Goal: Task Accomplishment & Management: Use online tool/utility

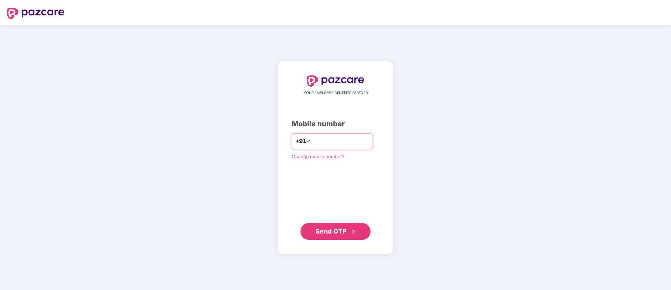
type input "**********"
click at [322, 233] on span "Send OTP" at bounding box center [331, 230] width 31 height 7
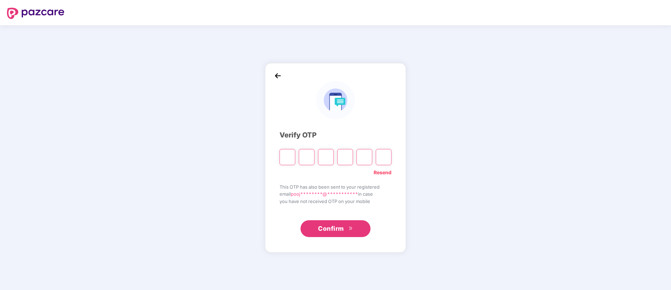
paste input "*"
type input "*"
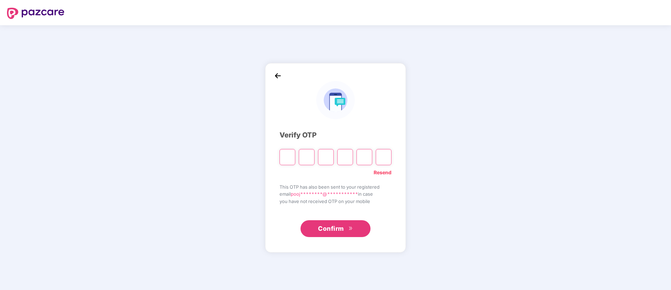
type input "*"
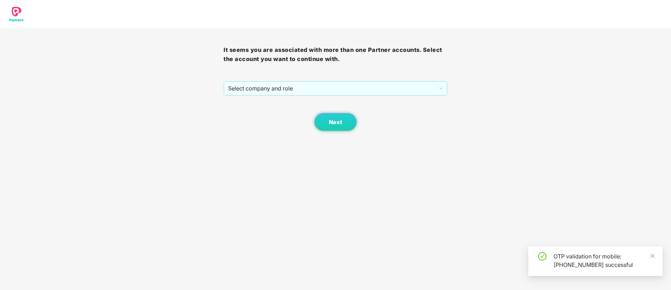
click at [337, 225] on body "It seems you are associated with more than one Partner accounts. Select the acc…" at bounding box center [335, 145] width 671 height 290
click at [284, 90] on span "Select company and role" at bounding box center [335, 88] width 215 height 13
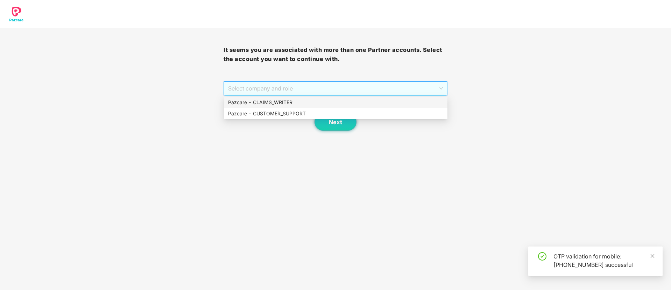
click at [273, 100] on div "Pazcare - CLAIMS_WRITER" at bounding box center [335, 102] width 215 height 8
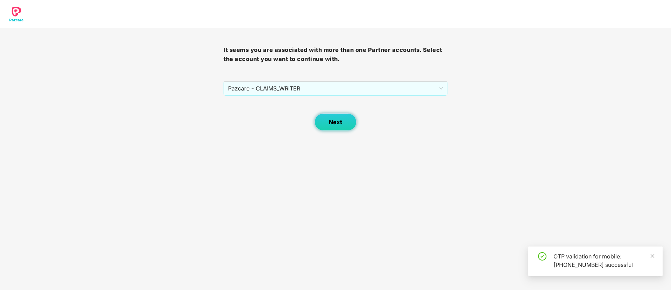
click at [337, 114] on button "Next" at bounding box center [336, 122] width 42 height 18
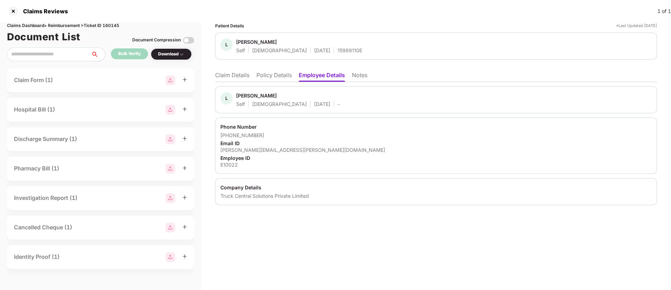
click at [247, 75] on li "Claim Details" at bounding box center [232, 76] width 34 height 10
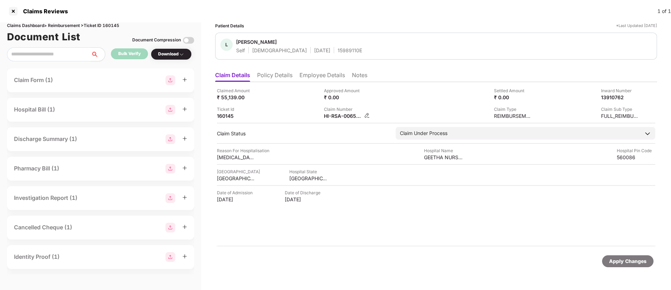
click at [367, 118] on div "HI-RSA-006521418(0)" at bounding box center [347, 115] width 46 height 7
click at [366, 116] on img at bounding box center [367, 115] width 6 height 6
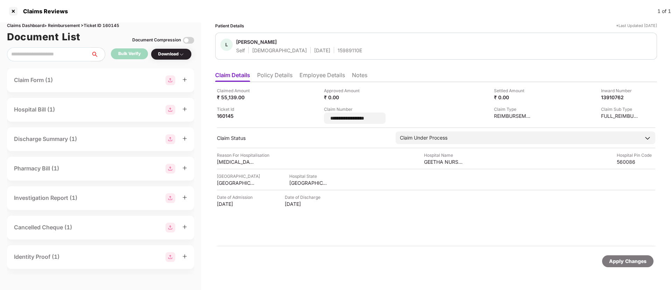
drag, startPoint x: 375, startPoint y: 119, endPoint x: 324, endPoint y: 117, distance: 50.8
click at [324, 117] on div "**********" at bounding box center [436, 105] width 439 height 36
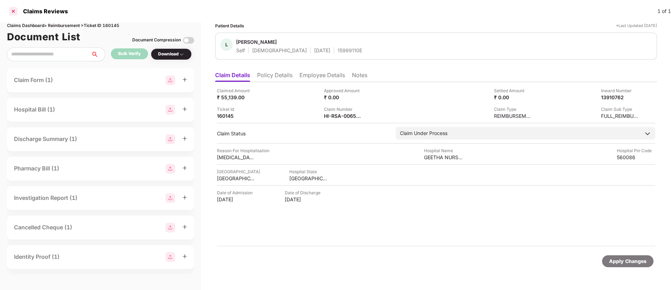
click at [14, 8] on div at bounding box center [13, 11] width 11 height 11
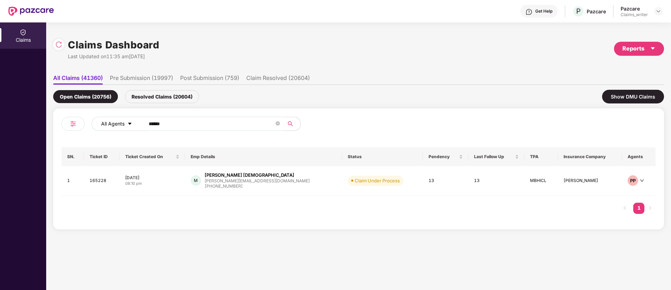
drag, startPoint x: 180, startPoint y: 128, endPoint x: 126, endPoint y: 123, distance: 53.8
click at [126, 123] on div "All Agents ******" at bounding box center [270, 124] width 357 height 14
paste input "text"
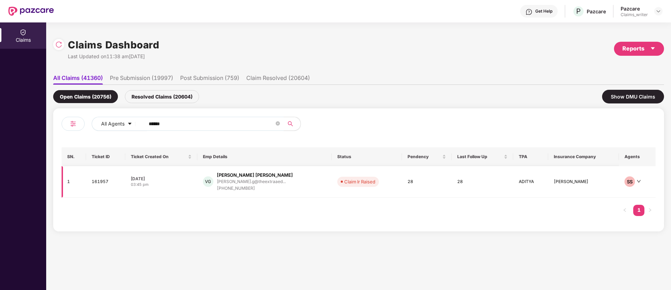
type input "******"
click at [103, 181] on td "161957" at bounding box center [105, 182] width 39 height 32
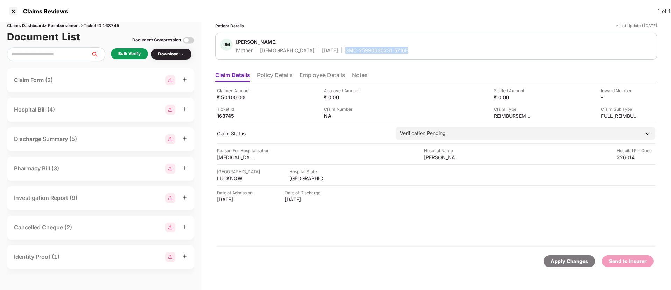
drag, startPoint x: 321, startPoint y: 50, endPoint x: 384, endPoint y: 49, distance: 62.7
click at [384, 49] on div "RM Ranjana Mishra Mother Female 11 Apr 1964 GMC-25990630231-5716E" at bounding box center [437, 46] width 432 height 15
